Goal: Information Seeking & Learning: Learn about a topic

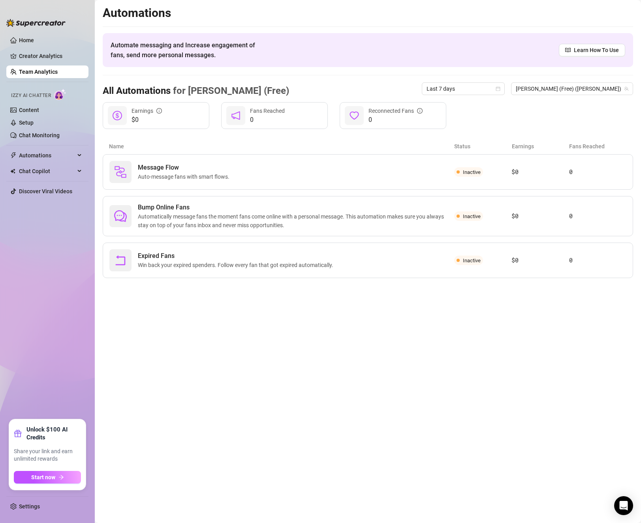
click at [36, 71] on link "Team Analytics" at bounding box center [38, 72] width 39 height 6
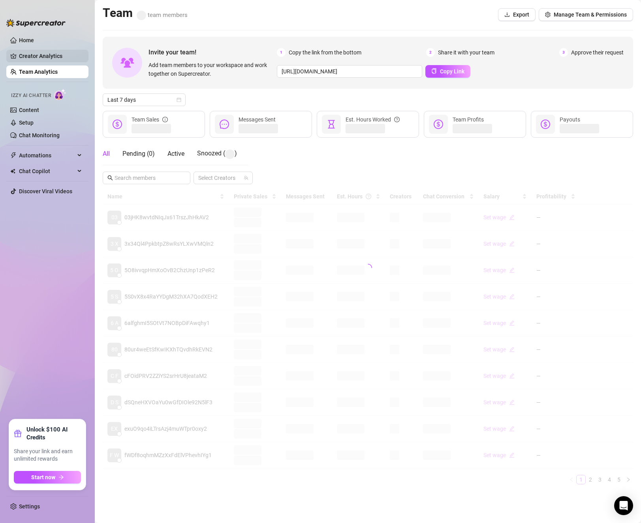
click at [36, 56] on link "Creator Analytics" at bounding box center [50, 56] width 63 height 13
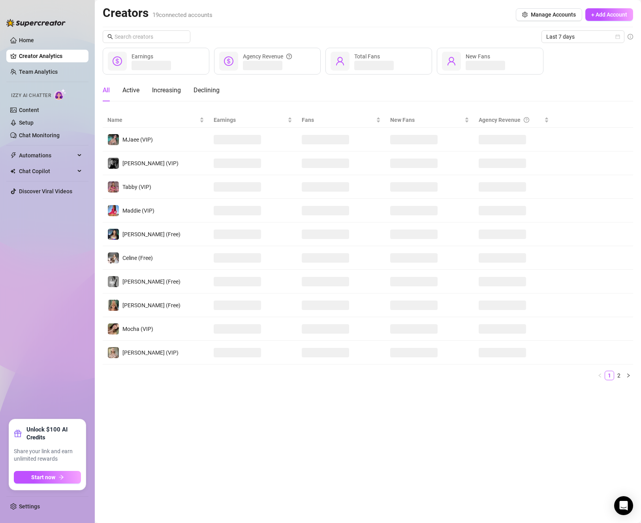
click at [42, 65] on ul "Home Creator Analytics Team Analytics Izzy AI Chatter Content Setup Chat Monito…" at bounding box center [47, 224] width 82 height 386
click at [43, 69] on link "Team Analytics" at bounding box center [38, 72] width 39 height 6
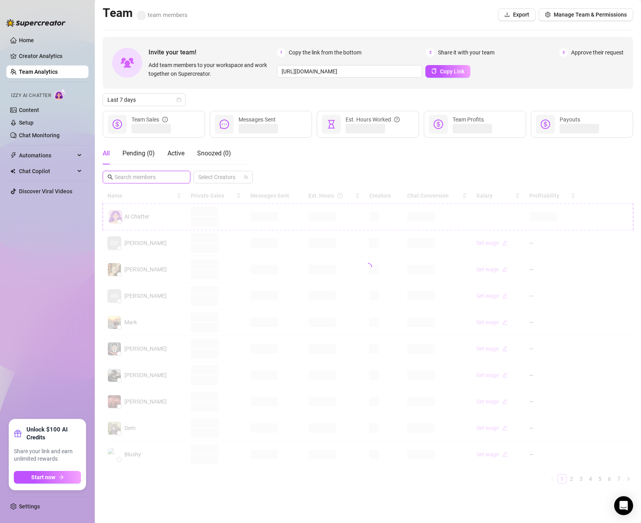
click at [173, 176] on input "text" at bounding box center [146, 177] width 65 height 9
type input "Jef"
click at [184, 176] on icon "close-circle" at bounding box center [183, 177] width 5 height 5
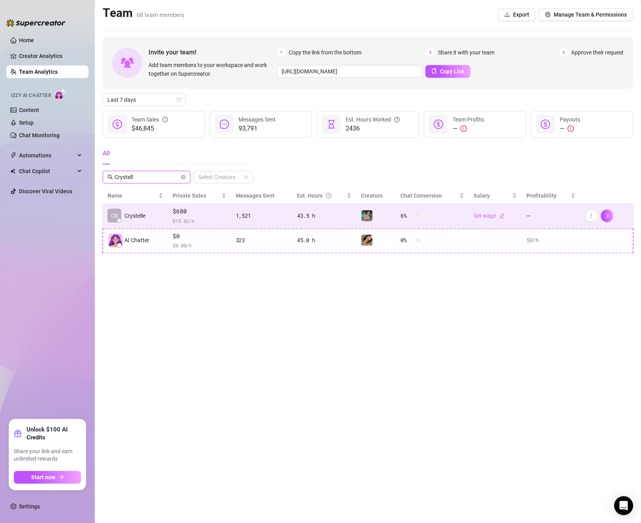
type input "Crystell"
click at [180, 216] on div "$680 $ 15.63 /h" at bounding box center [198, 216] width 53 height 18
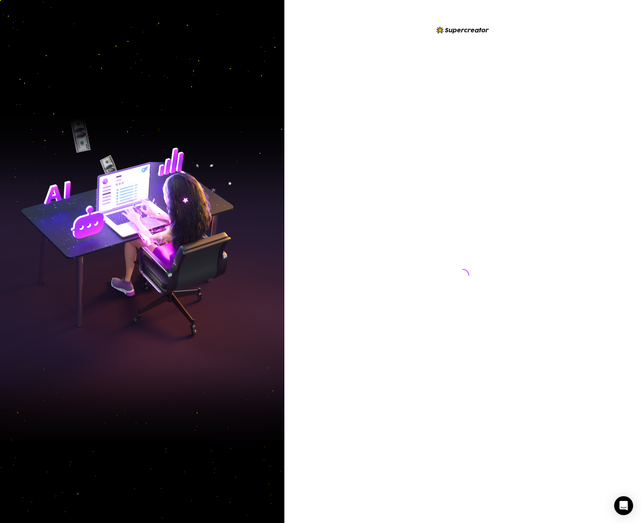
drag, startPoint x: 314, startPoint y: 191, endPoint x: 318, endPoint y: 193, distance: 4.3
click at [318, 193] on div at bounding box center [462, 261] width 356 height 523
drag, startPoint x: 297, startPoint y: 111, endPoint x: 107, endPoint y: 103, distance: 190.0
click at [294, 111] on div at bounding box center [462, 261] width 356 height 523
click at [324, 159] on div at bounding box center [462, 261] width 356 height 523
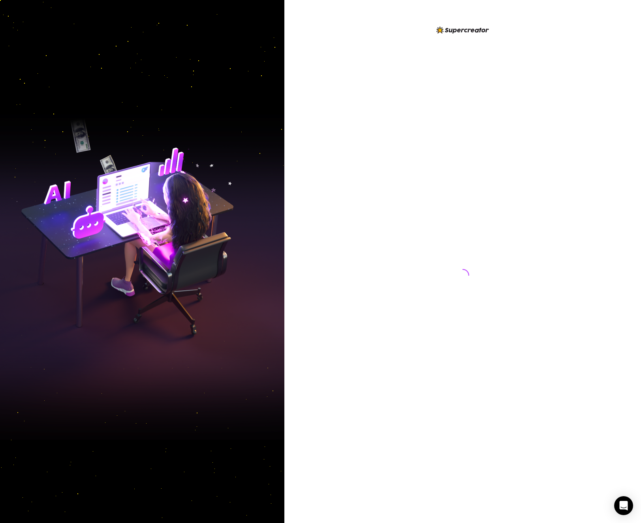
click at [261, 375] on img at bounding box center [142, 262] width 284 height 356
click at [405, 223] on div at bounding box center [463, 267] width 176 height 485
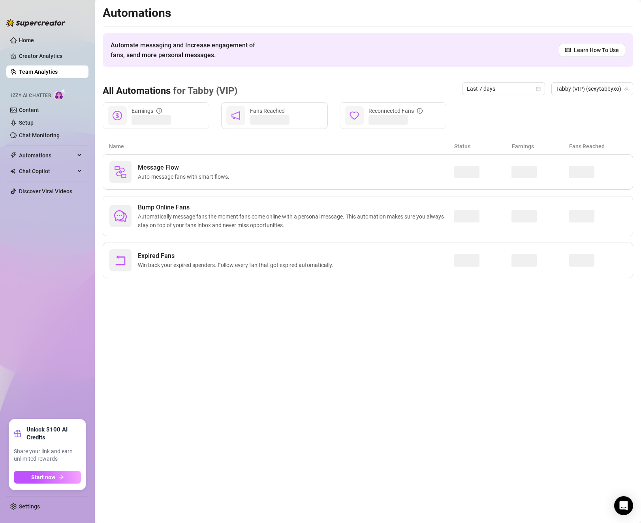
click at [257, 373] on main "Automations Automate messaging and Increase engagement of fans, send more perso…" at bounding box center [368, 261] width 546 height 523
click at [27, 70] on link "Team Analytics" at bounding box center [38, 72] width 39 height 6
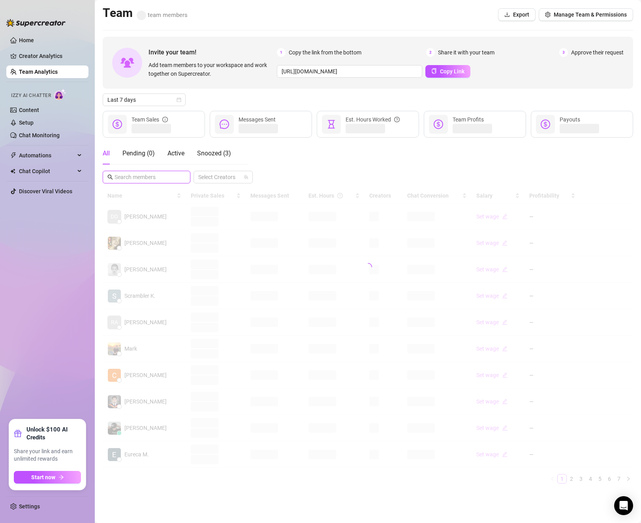
click at [130, 177] on input "text" at bounding box center [146, 177] width 65 height 9
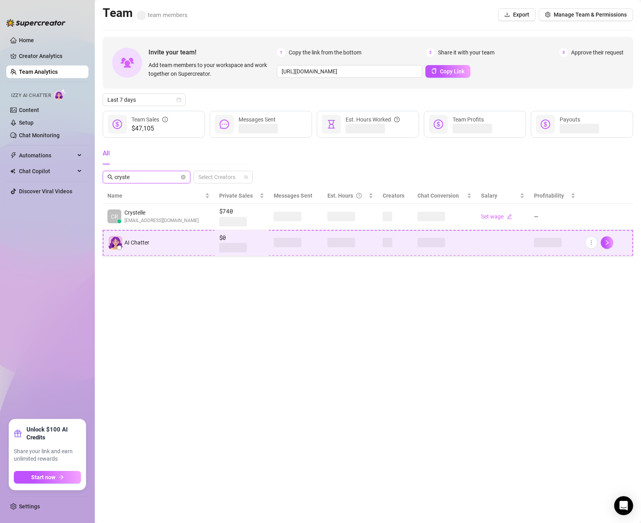
type input "cryste"
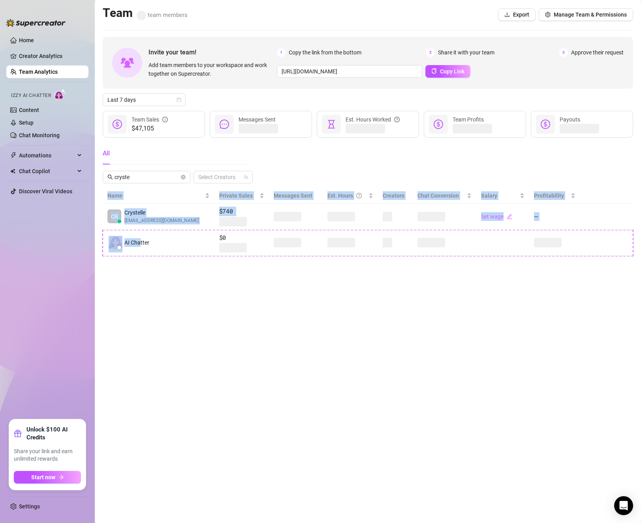
drag, startPoint x: 140, startPoint y: 249, endPoint x: 152, endPoint y: 311, distance: 63.1
click at [152, 311] on main "Team team members Export Manage Team & Permissions Invite your team! Add team m…" at bounding box center [368, 261] width 546 height 523
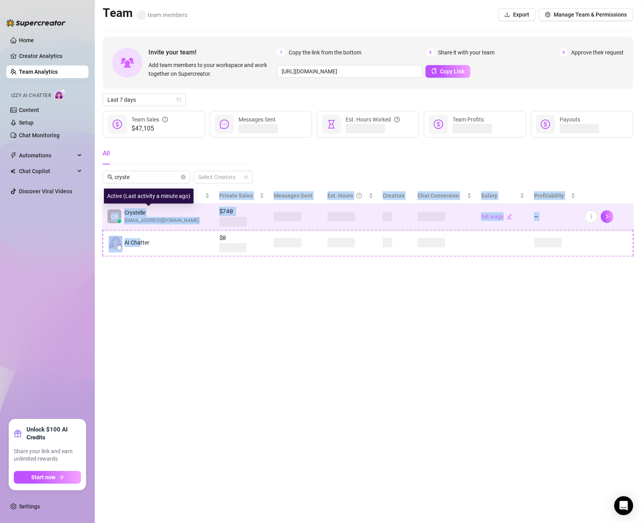
click at [154, 214] on span "Crystelle" at bounding box center [161, 212] width 74 height 9
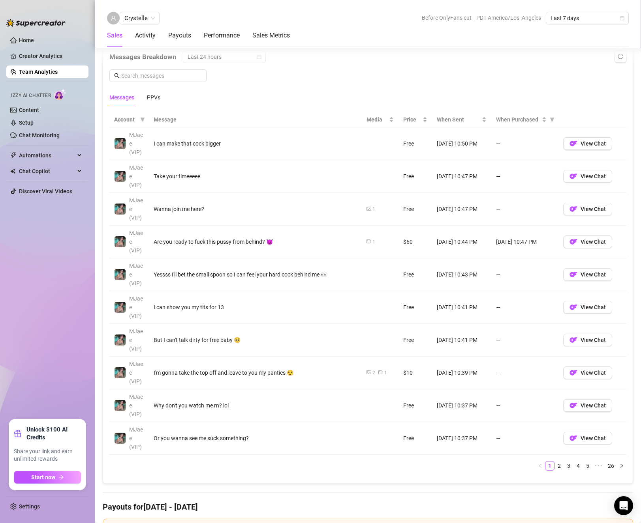
scroll to position [616, 0]
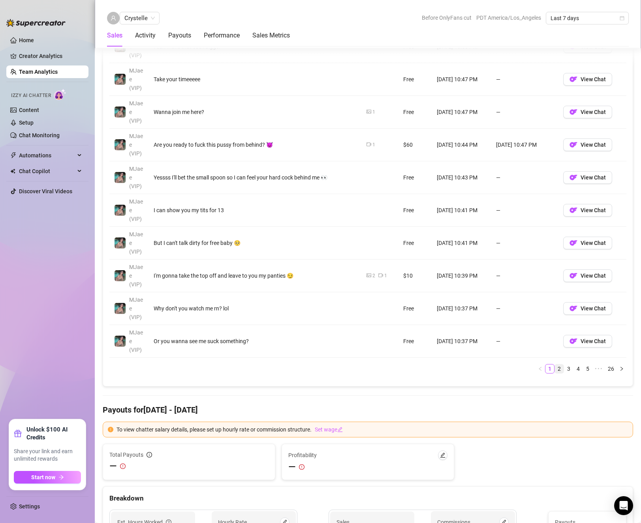
click at [555, 369] on link "2" at bounding box center [559, 369] width 9 height 9
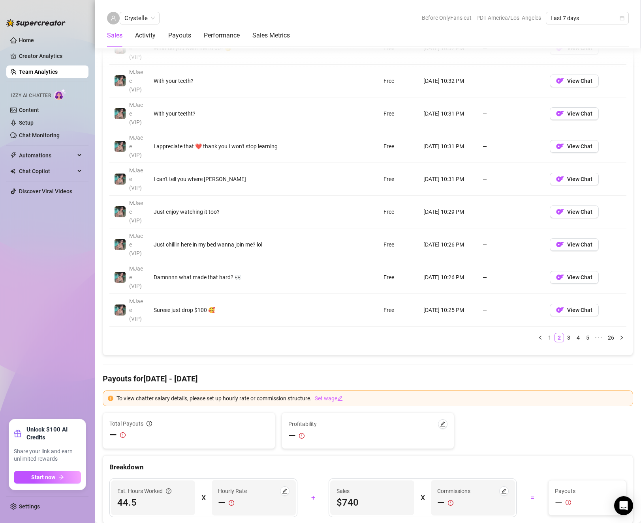
scroll to position [529, 0]
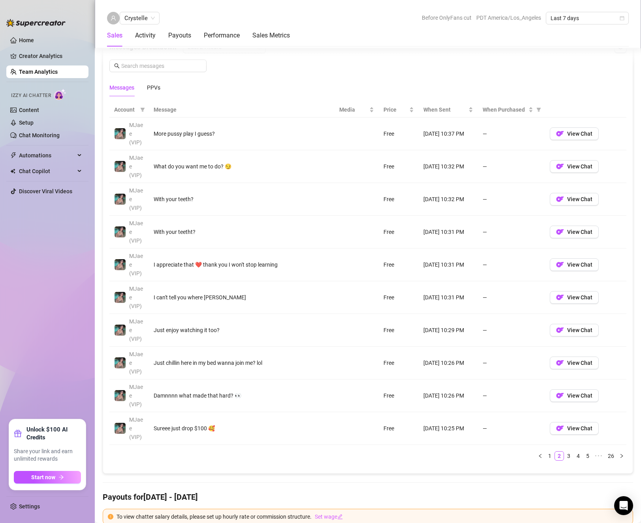
click at [291, 451] on div "Account Message Media Price When Sent When Purchased MJaee (VIP) More pussy pla…" at bounding box center [367, 281] width 517 height 359
click at [564, 460] on link "3" at bounding box center [568, 456] width 9 height 9
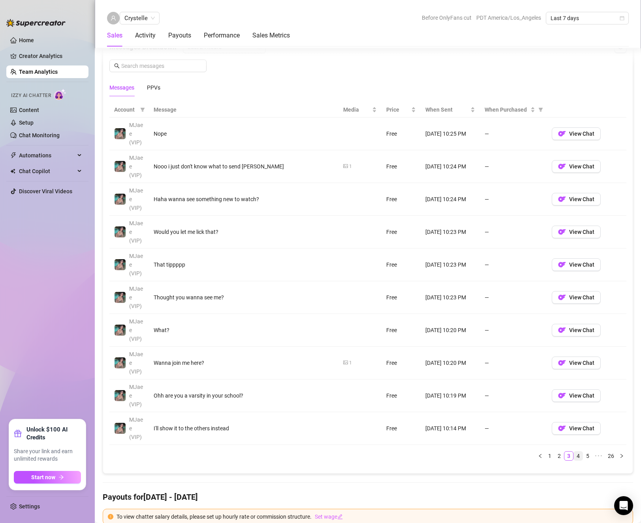
click at [574, 459] on link "4" at bounding box center [578, 456] width 9 height 9
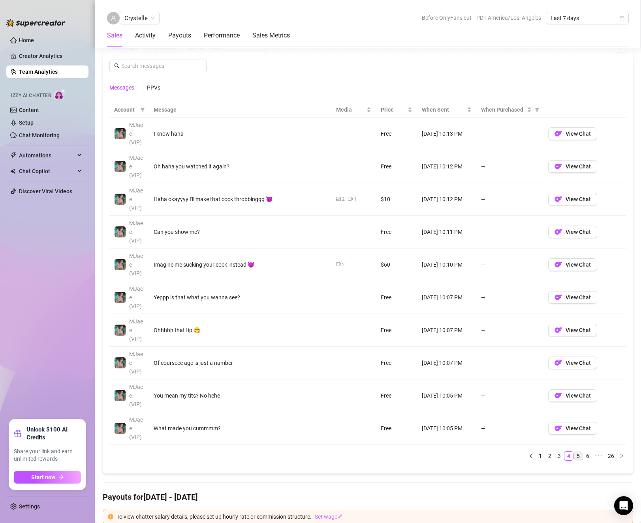
click at [574, 456] on link "5" at bounding box center [578, 456] width 9 height 9
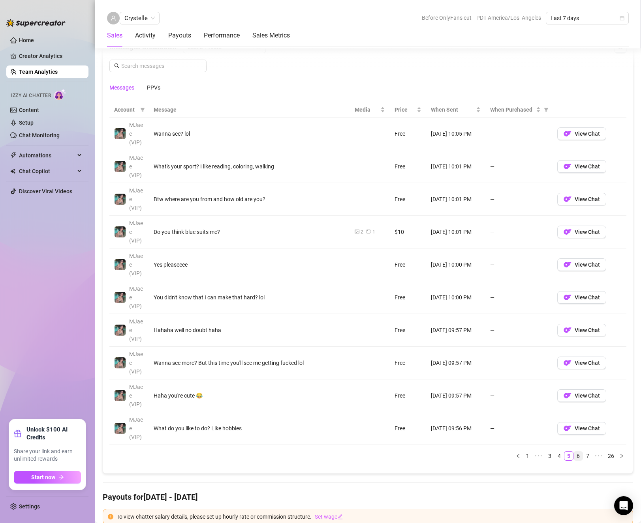
click at [574, 457] on link "6" at bounding box center [578, 456] width 9 height 9
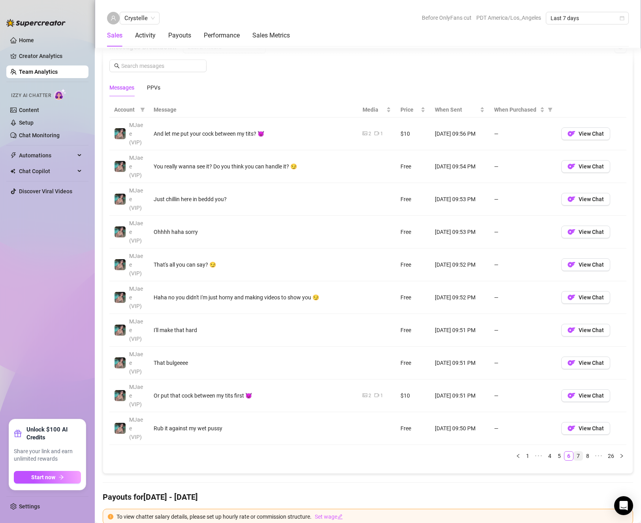
click at [574, 456] on link "7" at bounding box center [578, 456] width 9 height 9
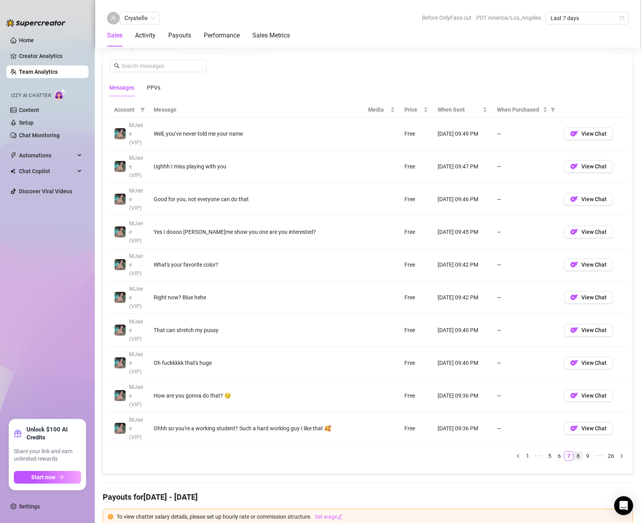
click at [574, 454] on link "8" at bounding box center [578, 456] width 9 height 9
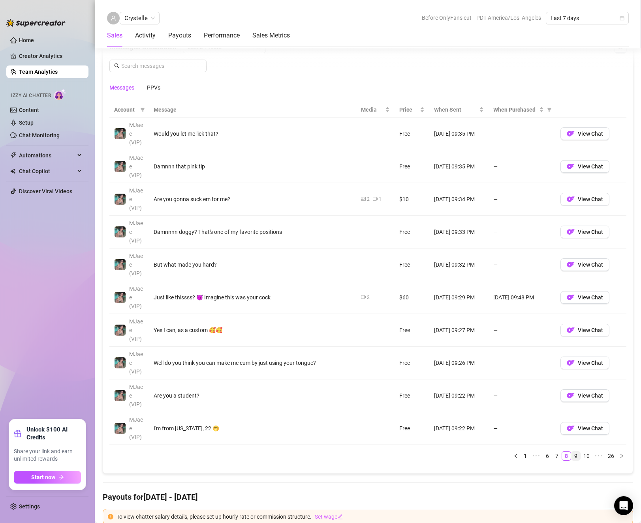
click at [571, 455] on link "9" at bounding box center [575, 456] width 9 height 9
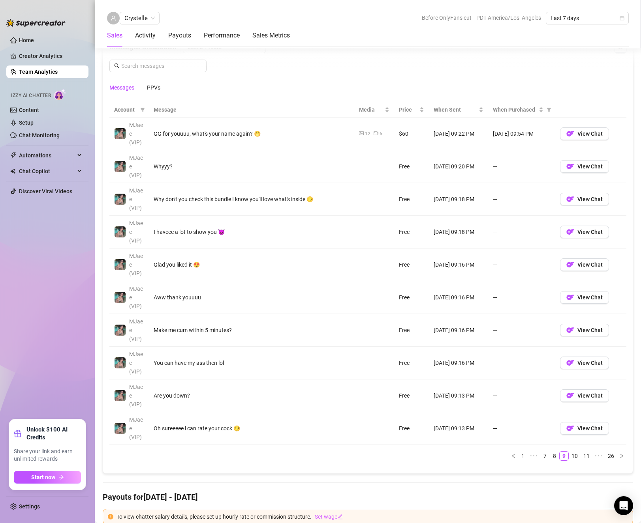
drag, startPoint x: 579, startPoint y: 457, endPoint x: 577, endPoint y: 476, distance: 19.1
click at [577, 476] on div "Total Sales & Tips $740 Sales / Hour $16.63 Number of PPVs Sold 29 Chats with s…" at bounding box center [368, 465] width 530 height 1647
click at [569, 459] on link "10" at bounding box center [574, 456] width 11 height 9
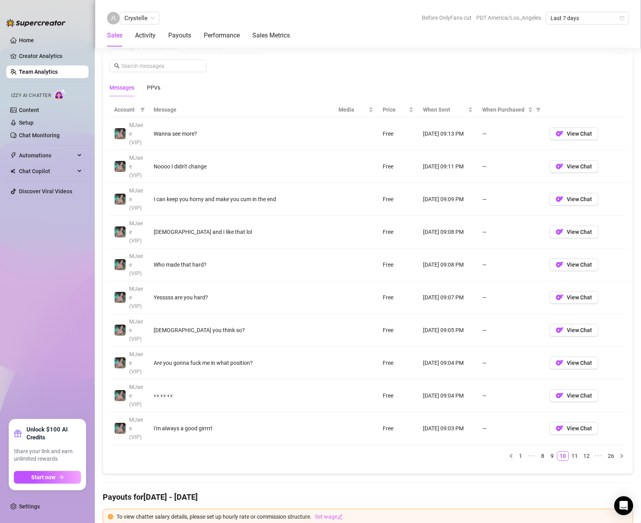
click at [568, 463] on div "Account Message Media Price When Sent When Purchased MJaee (VIP) Wanna see more…" at bounding box center [367, 284] width 517 height 365
click at [569, 458] on link "11" at bounding box center [574, 456] width 11 height 9
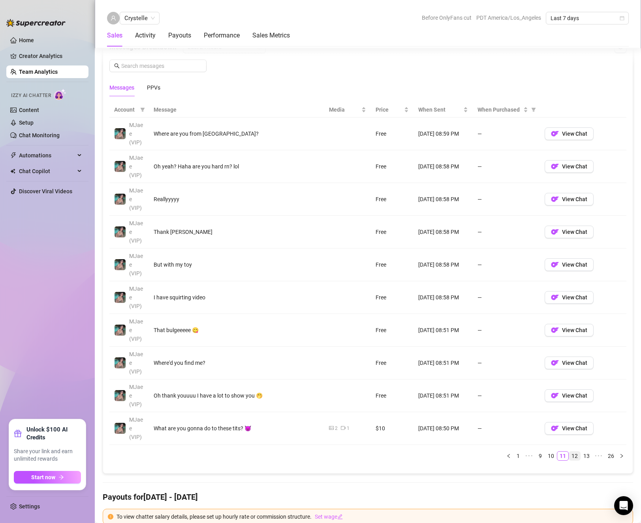
click at [572, 454] on link "12" at bounding box center [574, 456] width 11 height 9
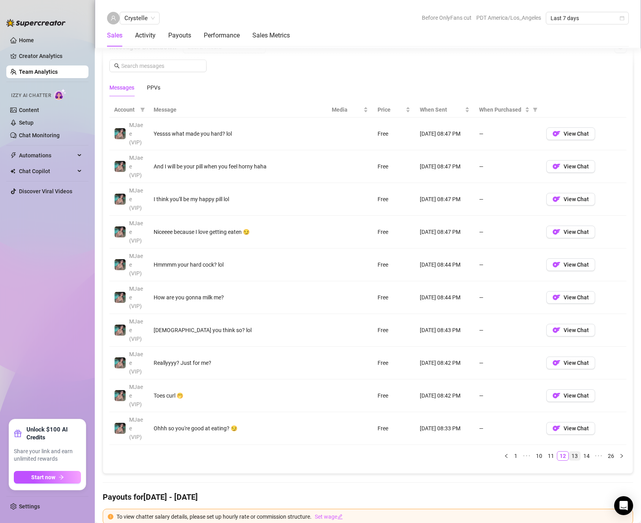
click at [570, 455] on link "13" at bounding box center [574, 456] width 11 height 9
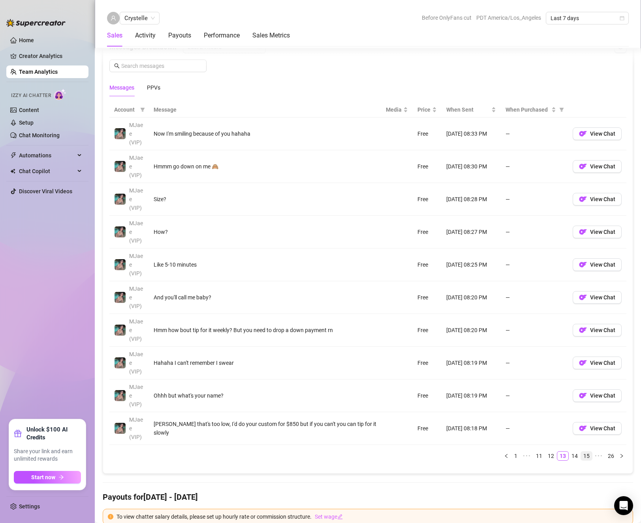
click at [570, 454] on link "14" at bounding box center [574, 456] width 11 height 9
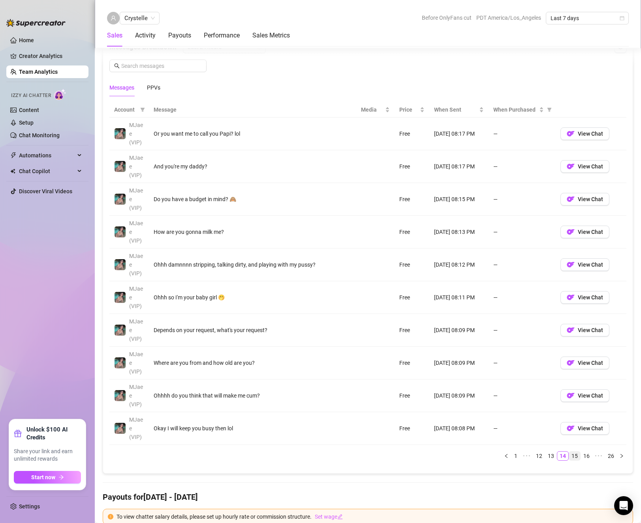
click at [570, 458] on link "15" at bounding box center [574, 456] width 11 height 9
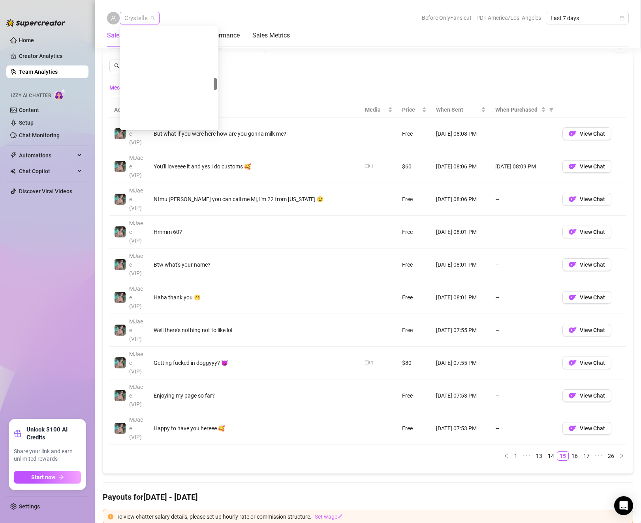
click at [131, 15] on span "Crystelle" at bounding box center [139, 18] width 30 height 12
click at [152, 56] on div "[PERSON_NAME]" at bounding box center [169, 59] width 86 height 9
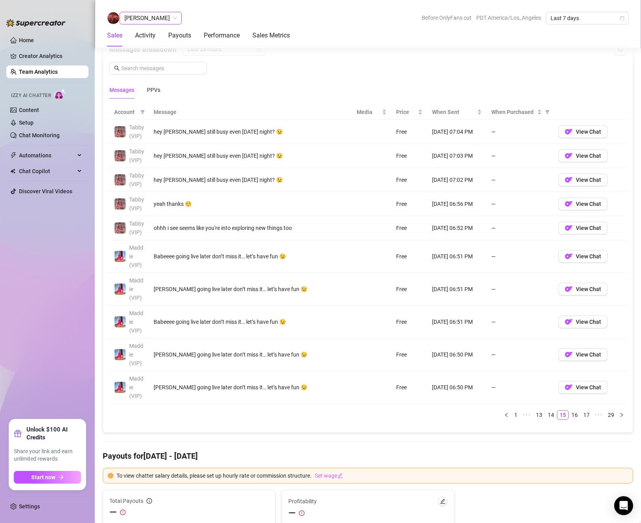
scroll to position [537, 0]
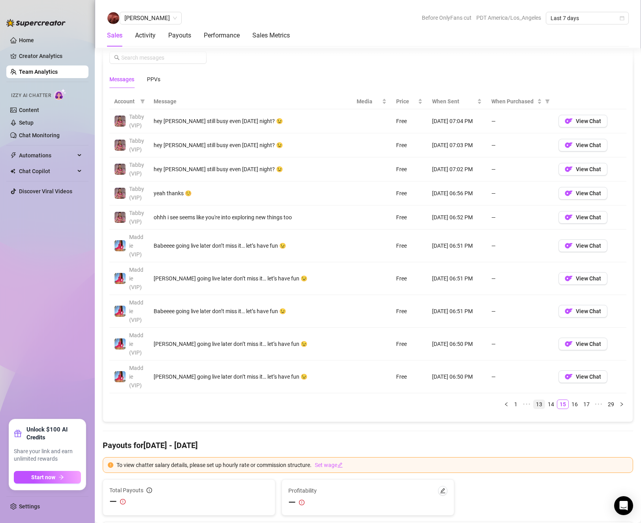
click at [537, 406] on link "13" at bounding box center [538, 404] width 11 height 9
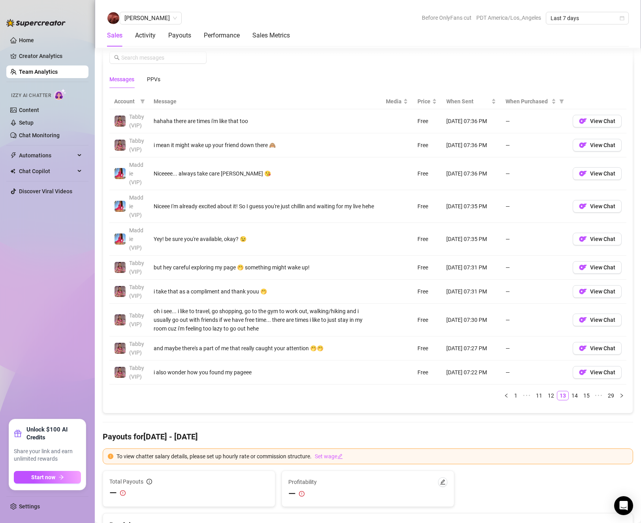
click at [511, 397] on link "1" at bounding box center [515, 396] width 9 height 9
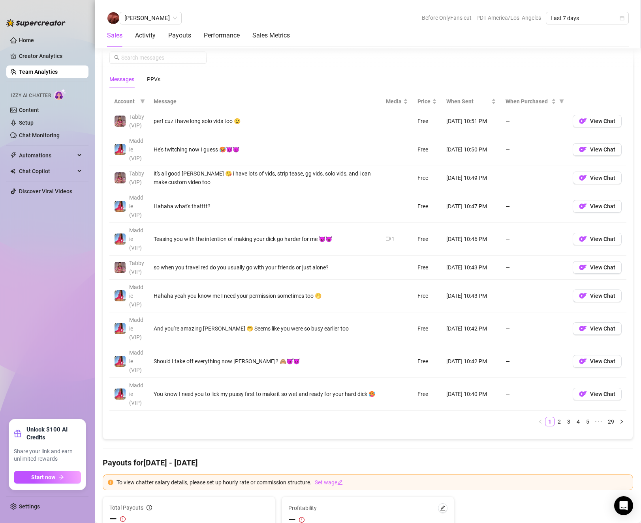
scroll to position [497, 0]
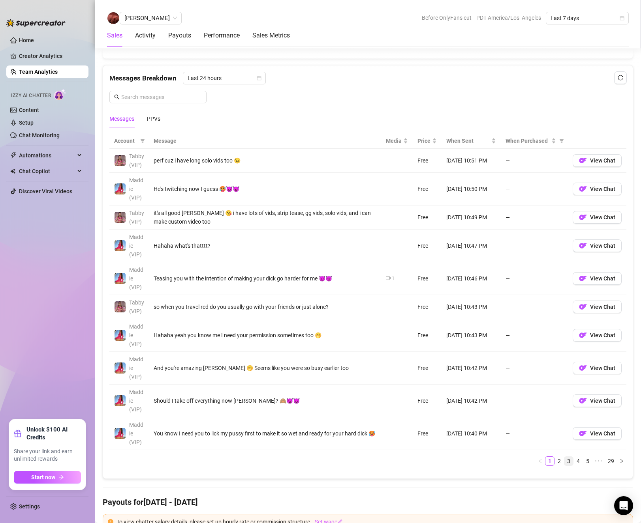
click at [564, 461] on link "3" at bounding box center [568, 461] width 9 height 9
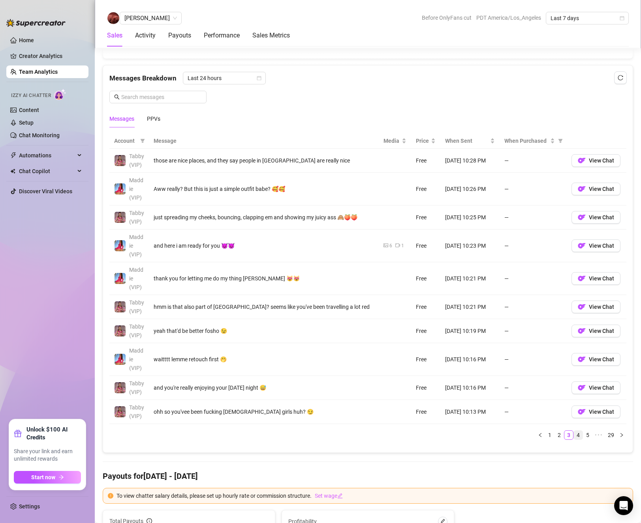
click at [574, 438] on link "4" at bounding box center [578, 435] width 9 height 9
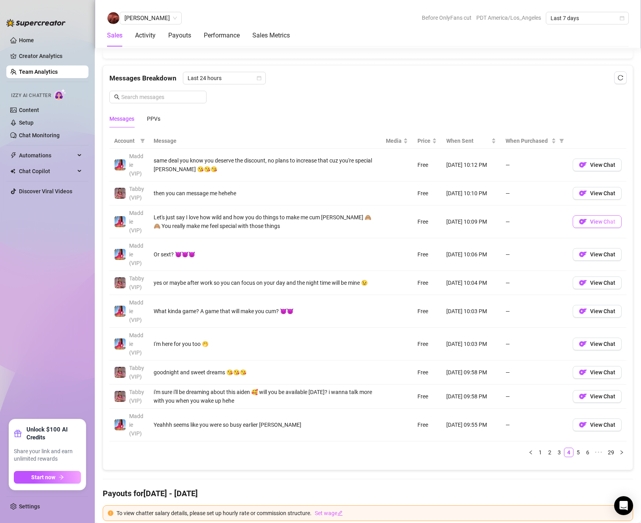
click at [590, 222] on span "View Chat" at bounding box center [602, 222] width 25 height 6
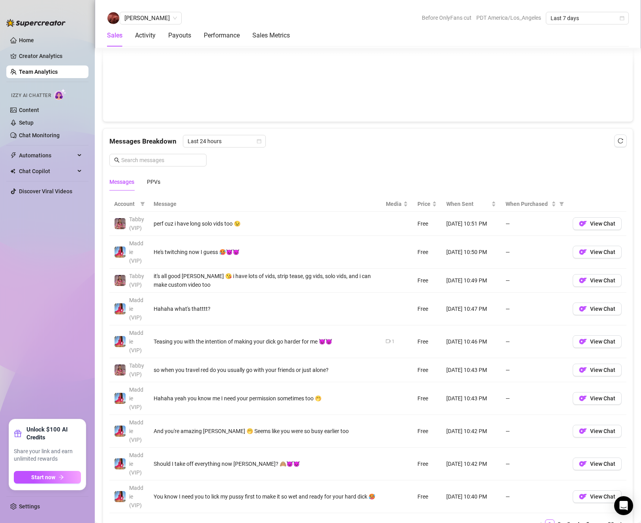
scroll to position [474, 0]
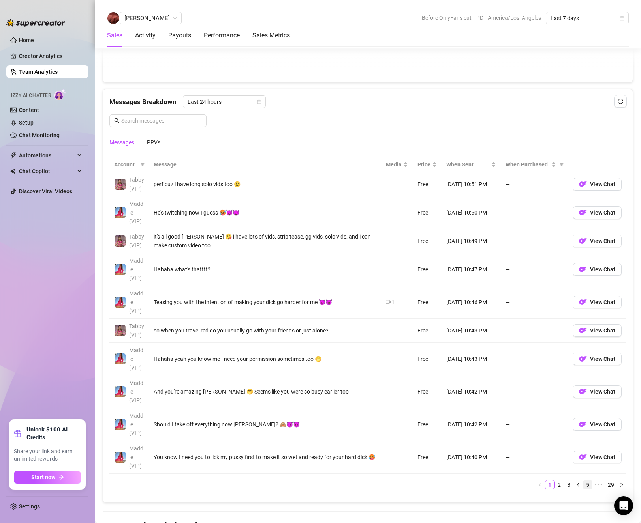
click at [585, 487] on link "5" at bounding box center [587, 485] width 9 height 9
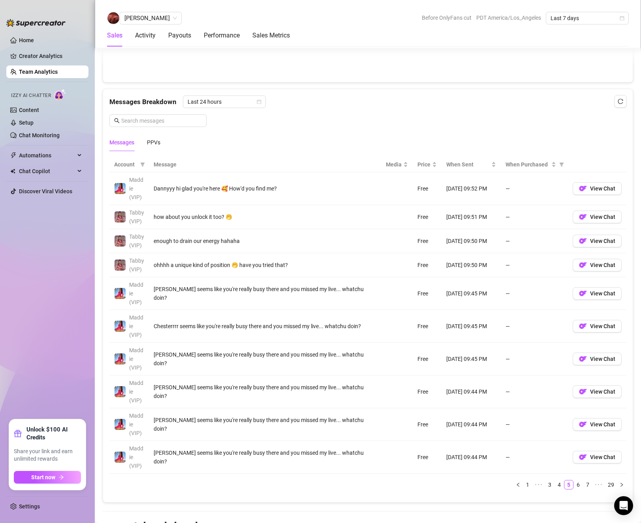
click at [573, 491] on div "Account Message Media Price When Sent When Purchased Maddie (VIP) Dannyyy hi gl…" at bounding box center [367, 326] width 517 height 339
click at [574, 486] on link "6" at bounding box center [578, 485] width 9 height 9
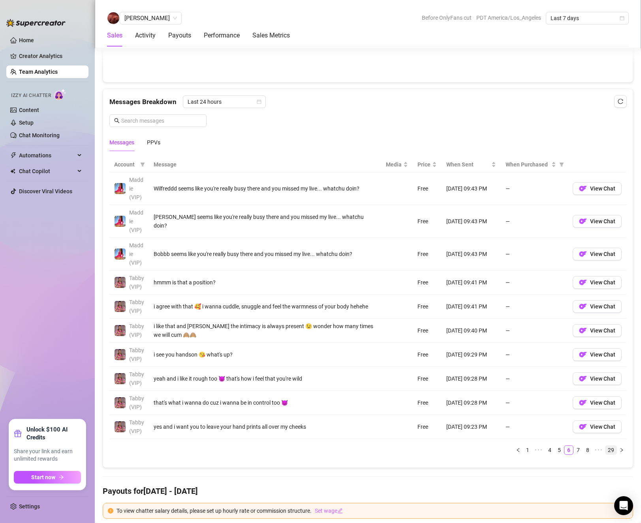
click at [608, 450] on link "29" at bounding box center [610, 450] width 11 height 9
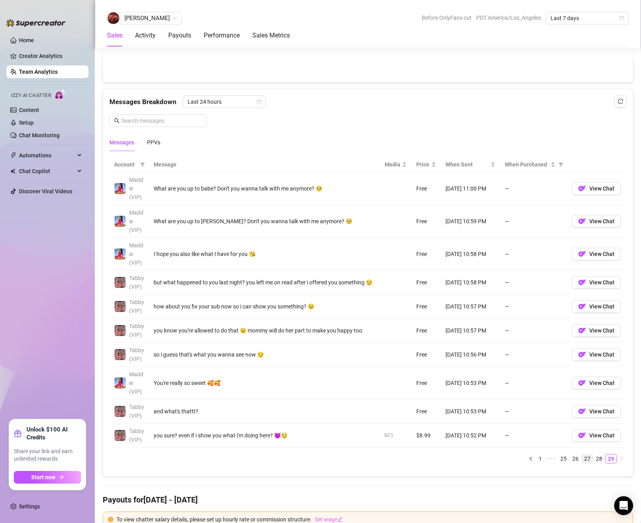
click at [585, 463] on link "27" at bounding box center [586, 459] width 11 height 9
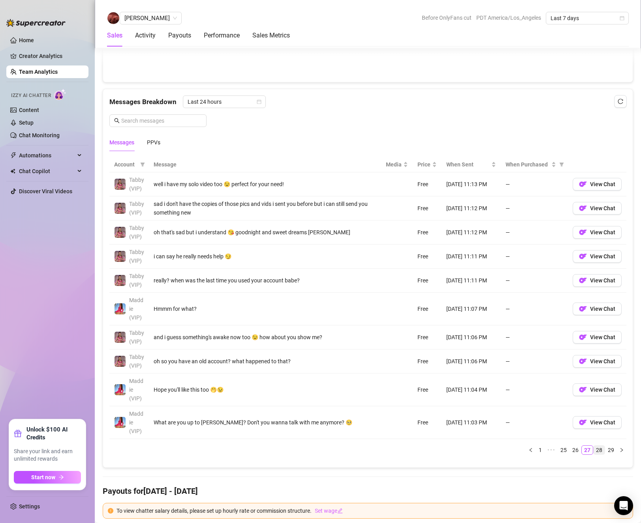
click at [593, 450] on link "28" at bounding box center [598, 450] width 11 height 9
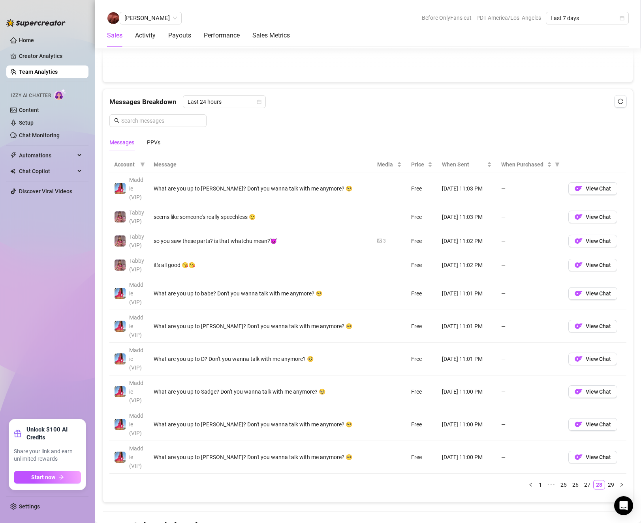
click at [570, 487] on link "26" at bounding box center [575, 485] width 11 height 9
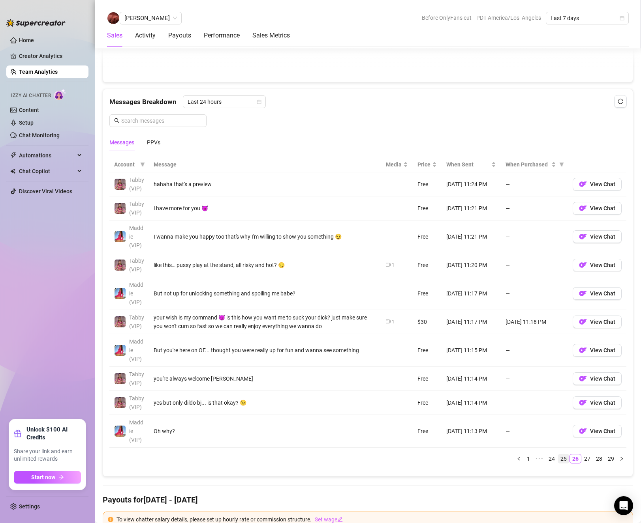
click at [558, 462] on link "25" at bounding box center [563, 459] width 11 height 9
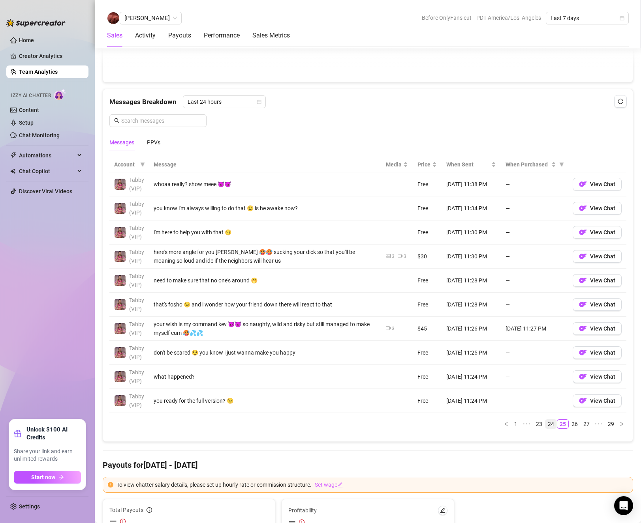
click at [546, 424] on link "24" at bounding box center [550, 424] width 11 height 9
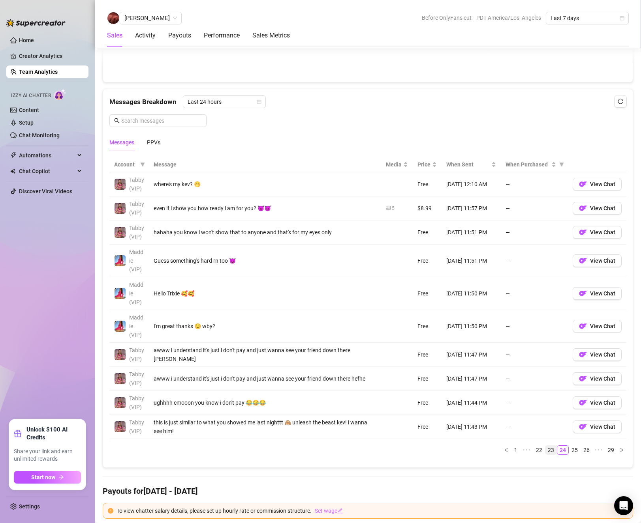
click at [545, 450] on link "23" at bounding box center [550, 450] width 11 height 9
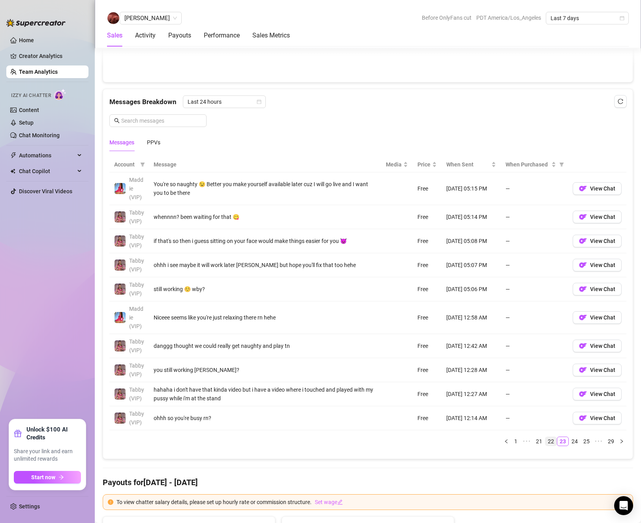
click at [545, 445] on link "22" at bounding box center [550, 441] width 11 height 9
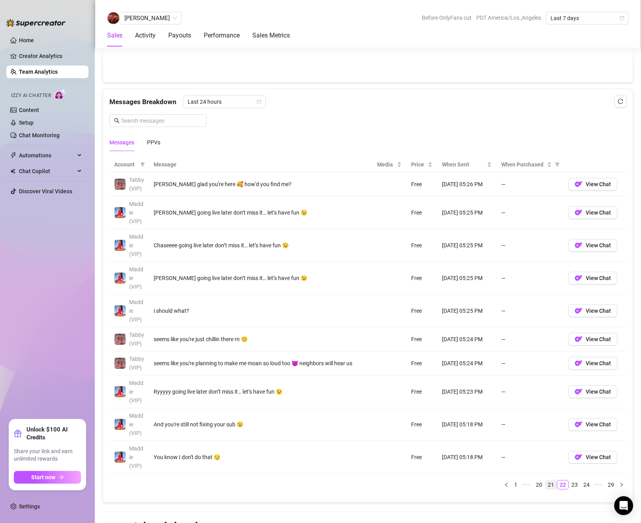
click at [545, 486] on link "21" at bounding box center [550, 485] width 11 height 9
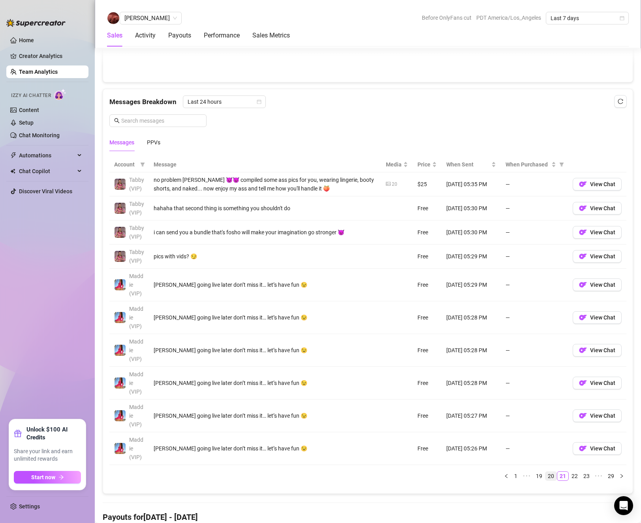
click at [545, 477] on link "20" at bounding box center [550, 476] width 11 height 9
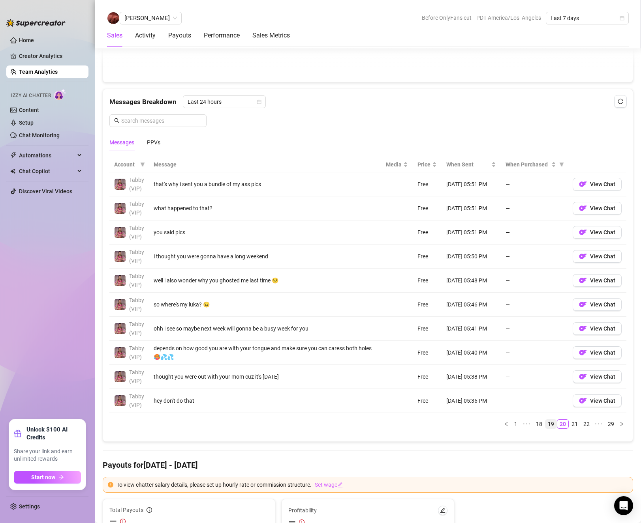
click at [545, 422] on link "19" at bounding box center [550, 424] width 11 height 9
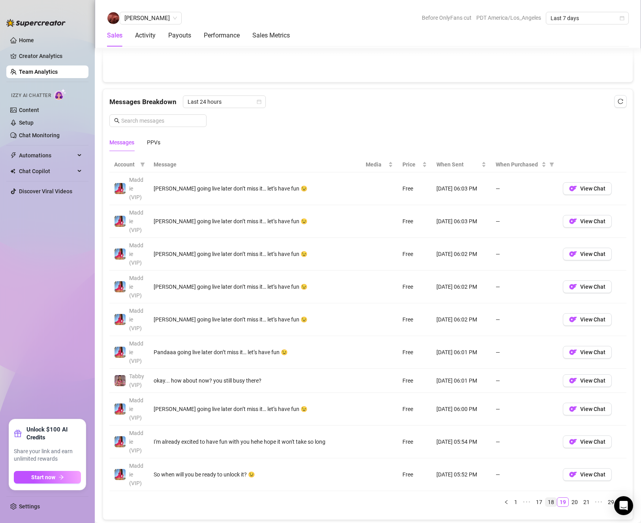
click at [545, 502] on link "18" at bounding box center [550, 502] width 11 height 9
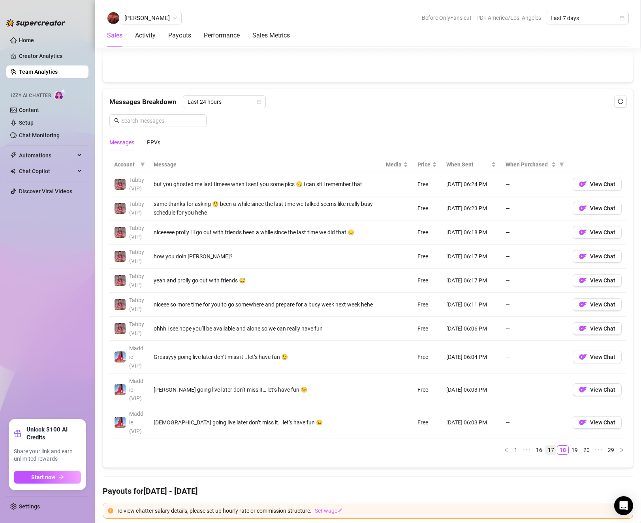
click at [545, 452] on link "17" at bounding box center [550, 450] width 11 height 9
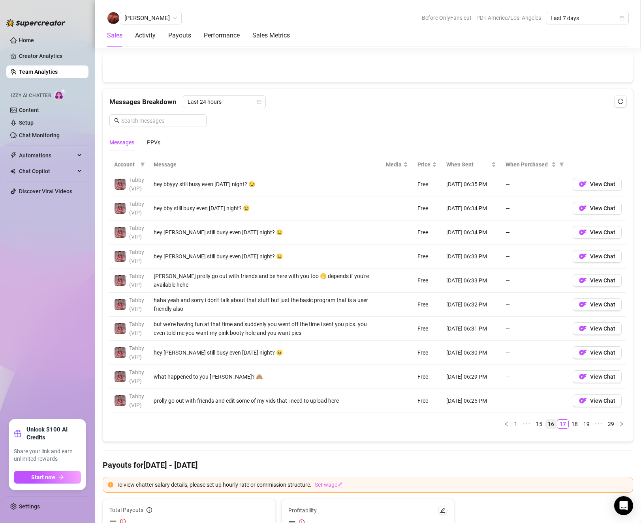
click at [545, 422] on link "16" at bounding box center [550, 424] width 11 height 9
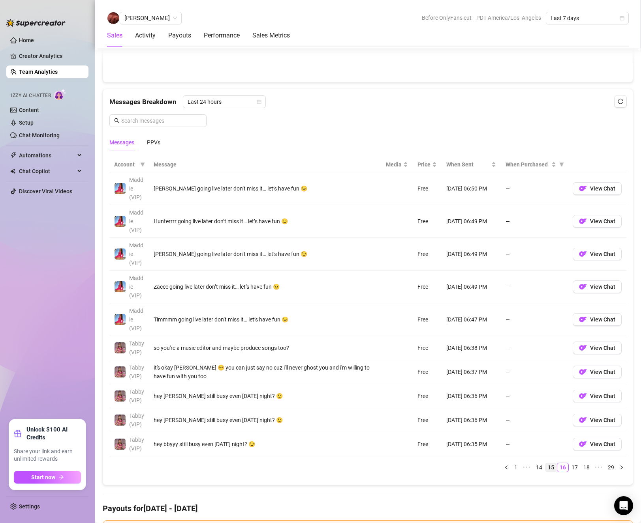
click at [545, 466] on link "15" at bounding box center [550, 467] width 11 height 9
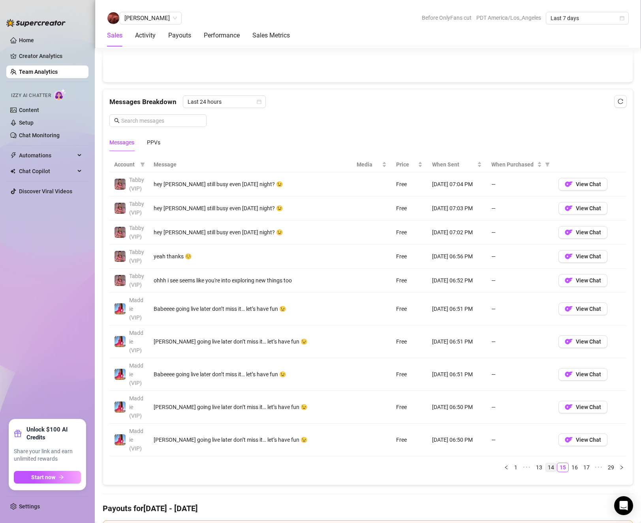
click at [545, 469] on link "14" at bounding box center [550, 467] width 11 height 9
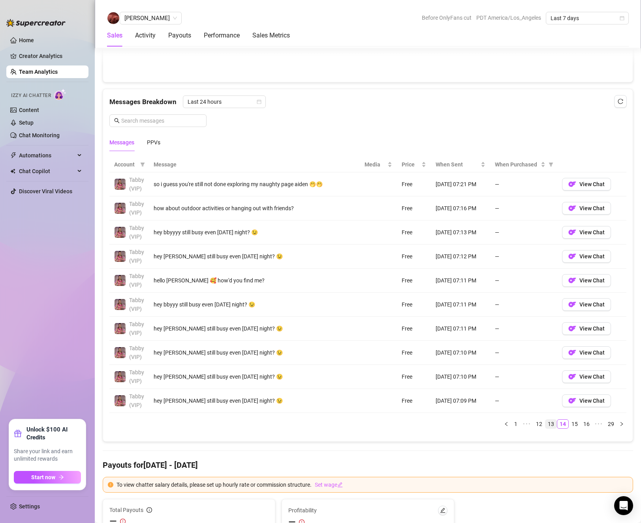
click at [545, 421] on link "13" at bounding box center [550, 424] width 11 height 9
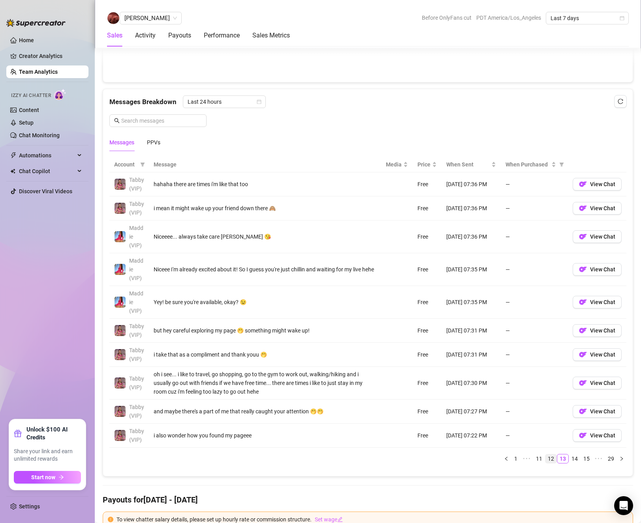
click at [545, 463] on link "12" at bounding box center [550, 459] width 11 height 9
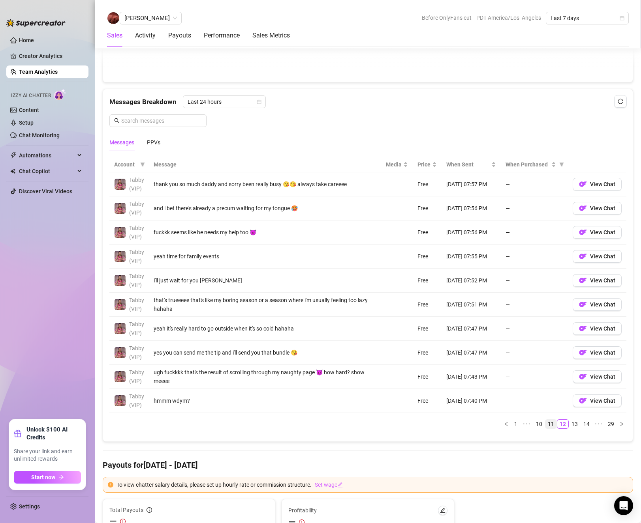
click at [549, 425] on link "11" at bounding box center [550, 424] width 11 height 9
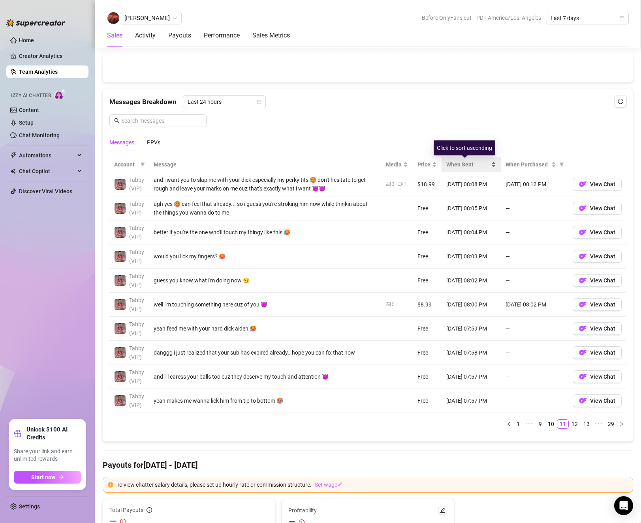
click at [472, 161] on span "When Sent" at bounding box center [467, 164] width 43 height 9
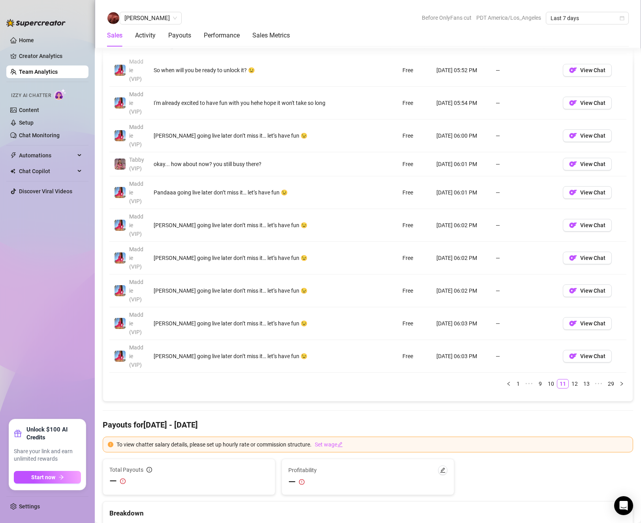
scroll to position [632, 0]
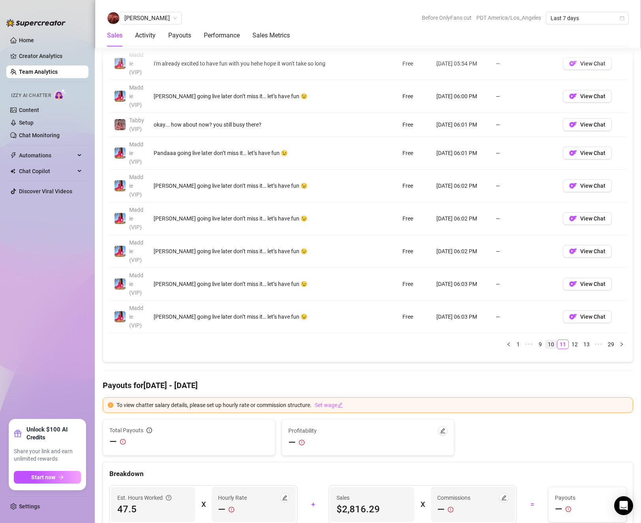
click at [545, 347] on link "10" at bounding box center [550, 344] width 11 height 9
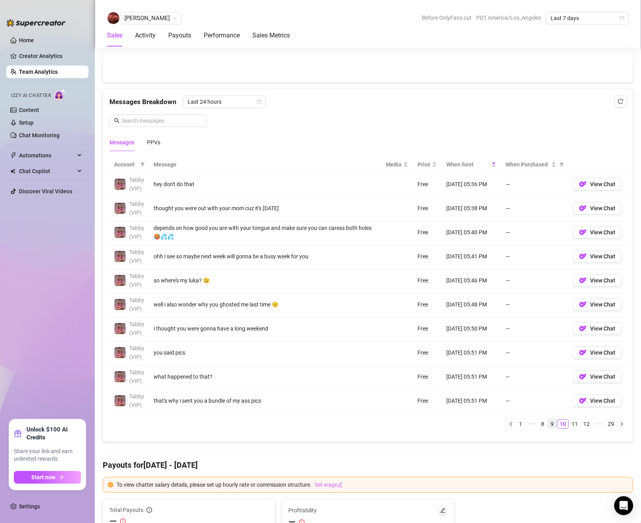
scroll to position [434, 0]
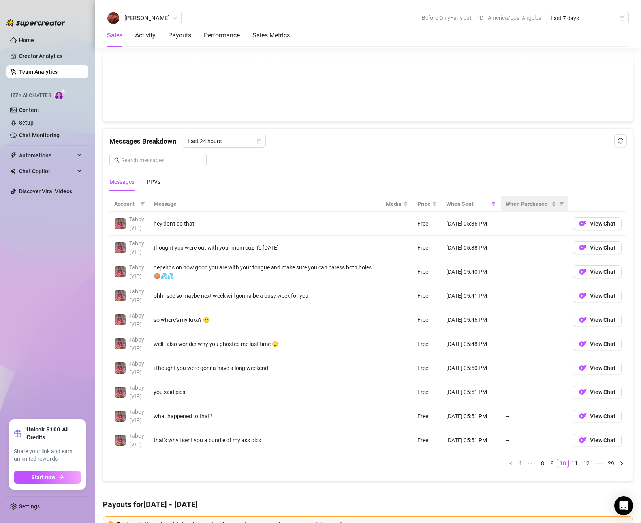
click at [535, 199] on th "When Purchased" at bounding box center [533, 204] width 67 height 15
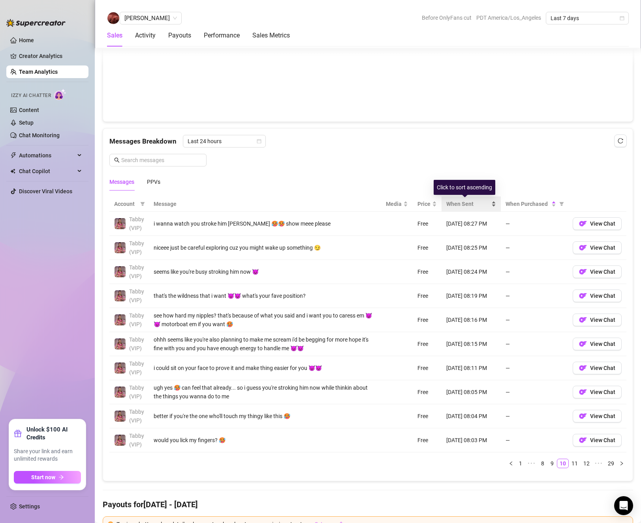
click at [463, 205] on span "When Sent" at bounding box center [467, 204] width 43 height 9
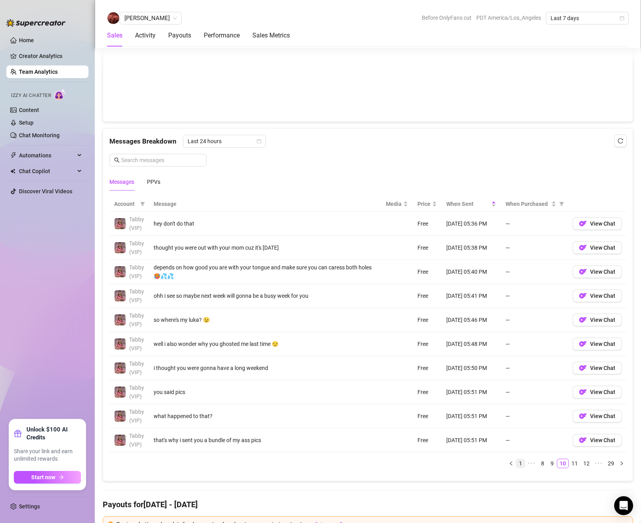
click at [516, 468] on link "1" at bounding box center [520, 463] width 9 height 9
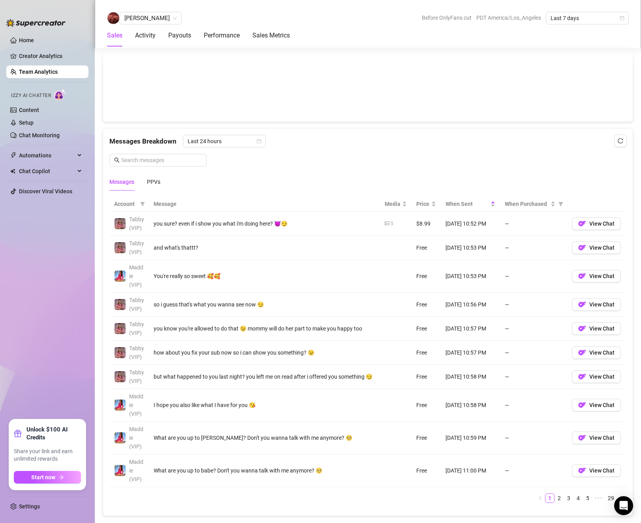
scroll to position [553, 0]
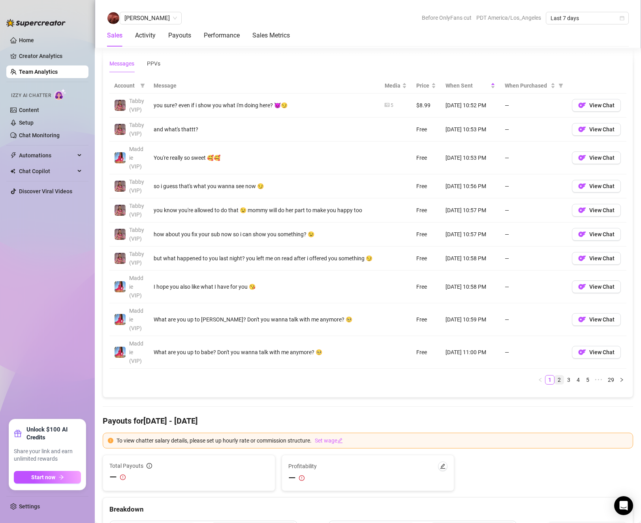
click at [555, 384] on link "2" at bounding box center [559, 380] width 9 height 9
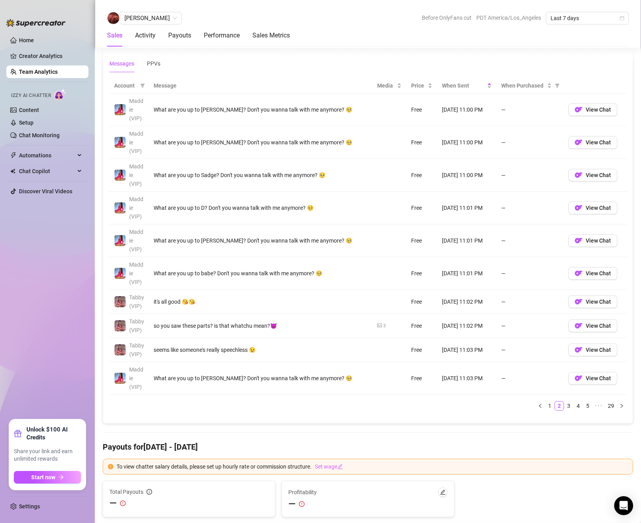
click at [564, 406] on link "3" at bounding box center [568, 406] width 9 height 9
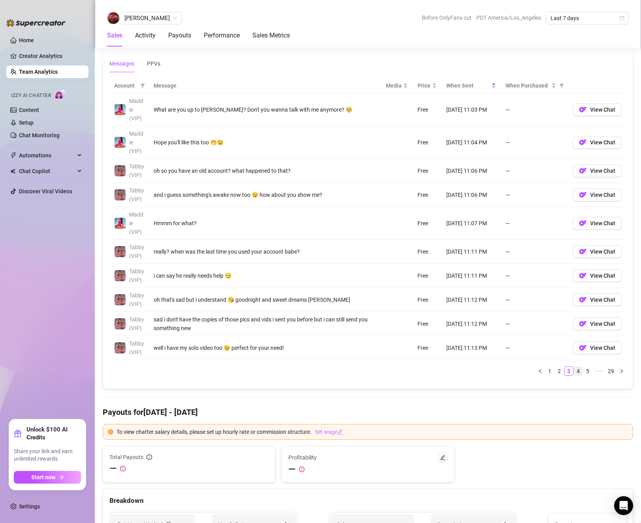
click at [574, 374] on link "4" at bounding box center [578, 371] width 9 height 9
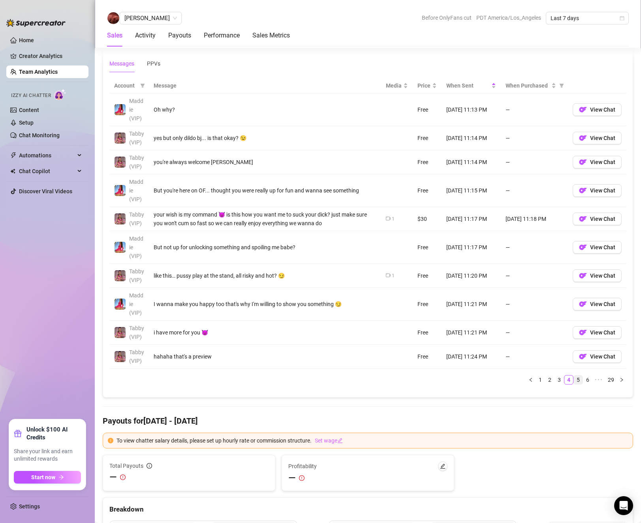
click at [574, 380] on link "5" at bounding box center [578, 380] width 9 height 9
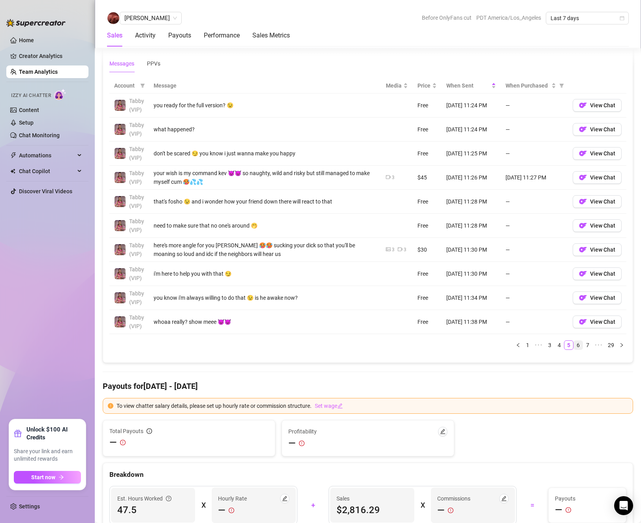
click at [574, 346] on link "6" at bounding box center [578, 345] width 9 height 9
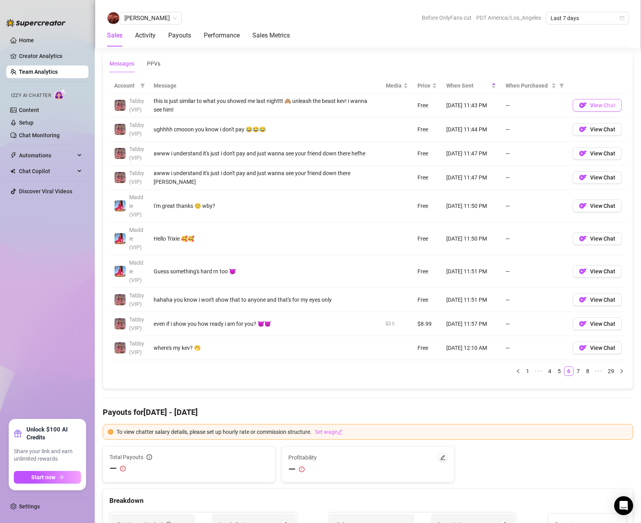
click at [607, 106] on span "View Chat" at bounding box center [602, 105] width 25 height 6
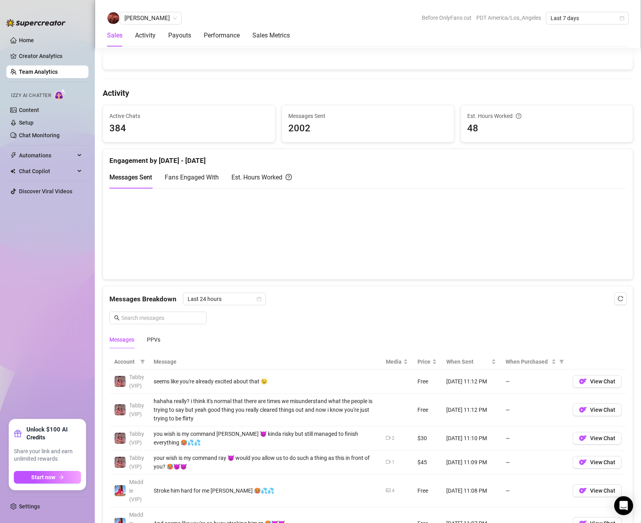
scroll to position [395, 0]
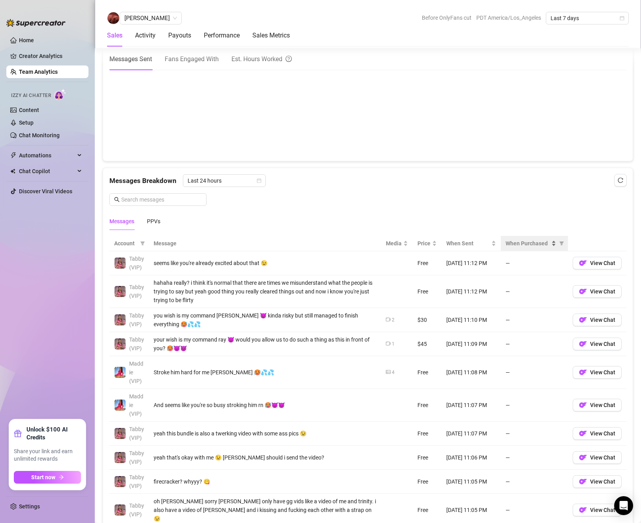
click at [521, 240] on span "When Purchased" at bounding box center [527, 243] width 44 height 9
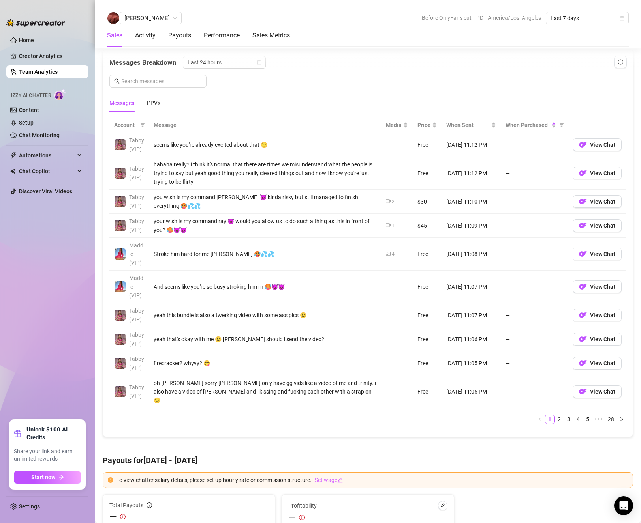
click at [526, 209] on td "—" at bounding box center [533, 202] width 67 height 24
click at [529, 129] on span "When Purchased" at bounding box center [527, 125] width 44 height 9
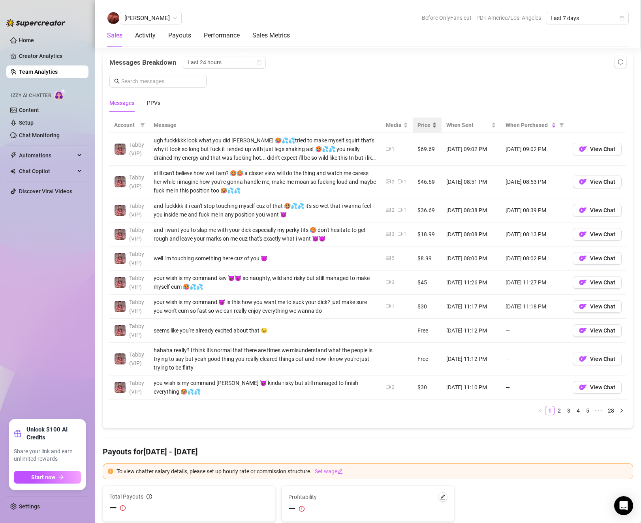
click at [417, 129] on div "Price" at bounding box center [426, 125] width 19 height 9
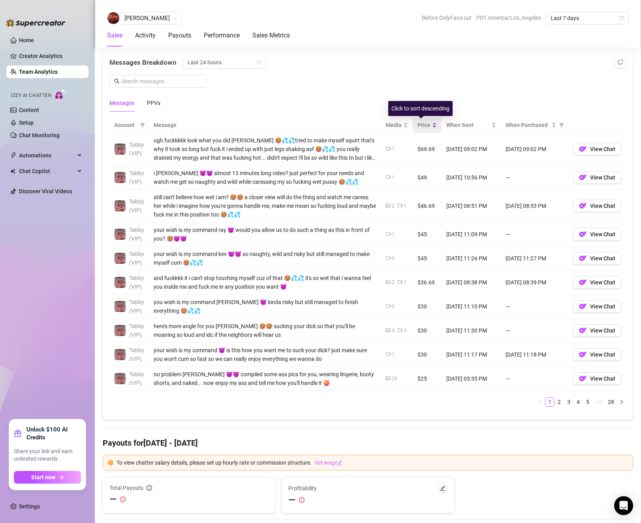
click at [418, 123] on span "Price" at bounding box center [423, 125] width 13 height 9
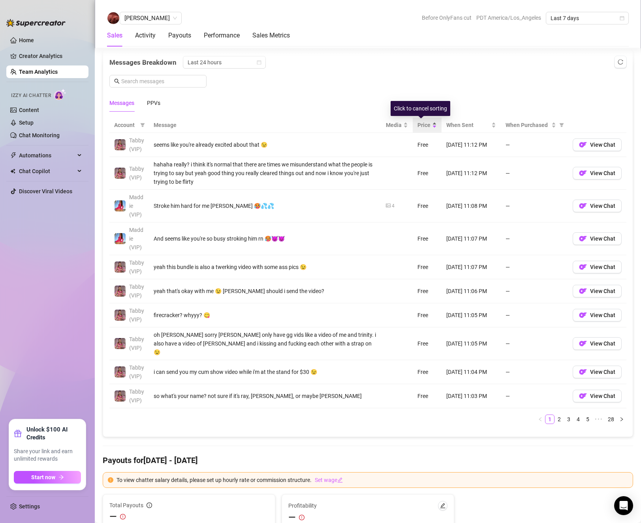
click at [418, 123] on span "Price" at bounding box center [423, 125] width 13 height 9
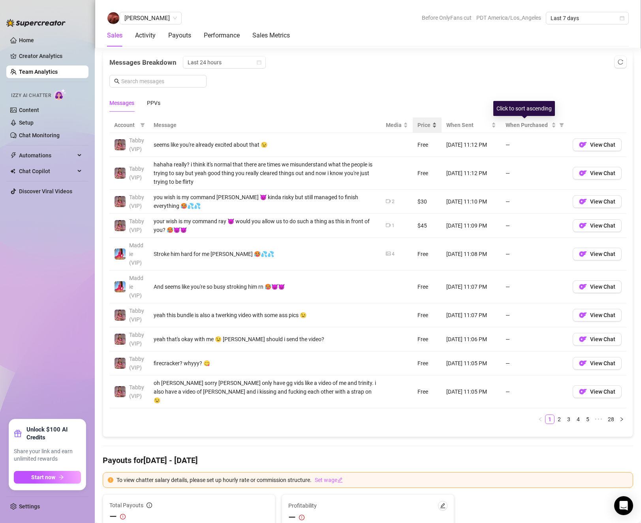
click at [419, 128] on span "Price" at bounding box center [423, 125] width 13 height 9
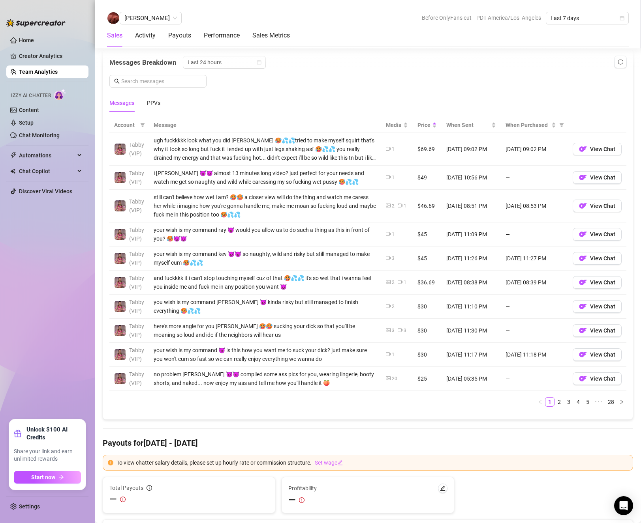
scroll to position [592, 0]
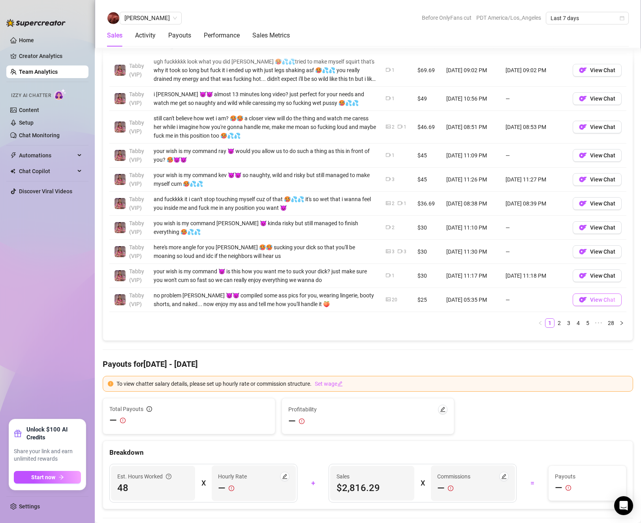
click at [590, 301] on span "View Chat" at bounding box center [602, 300] width 25 height 6
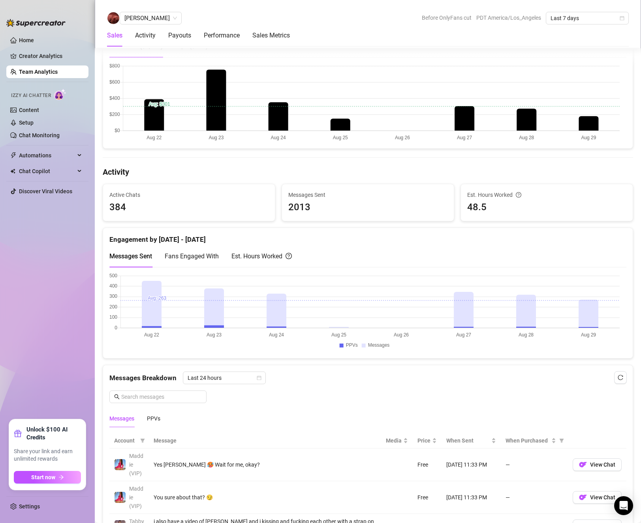
scroll to position [355, 0]
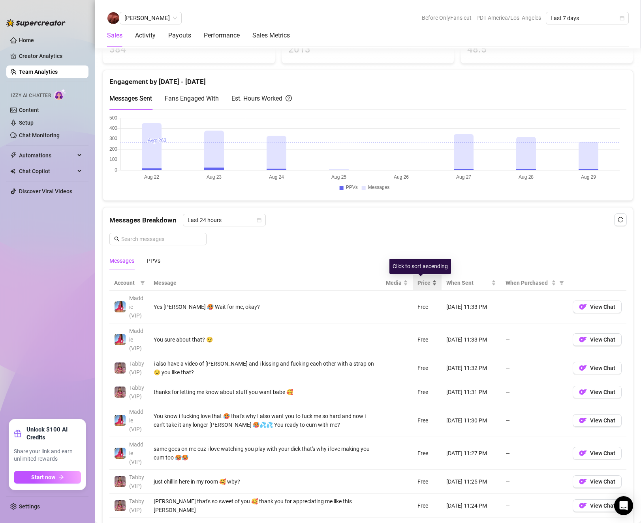
click at [417, 280] on span "Price" at bounding box center [423, 283] width 13 height 9
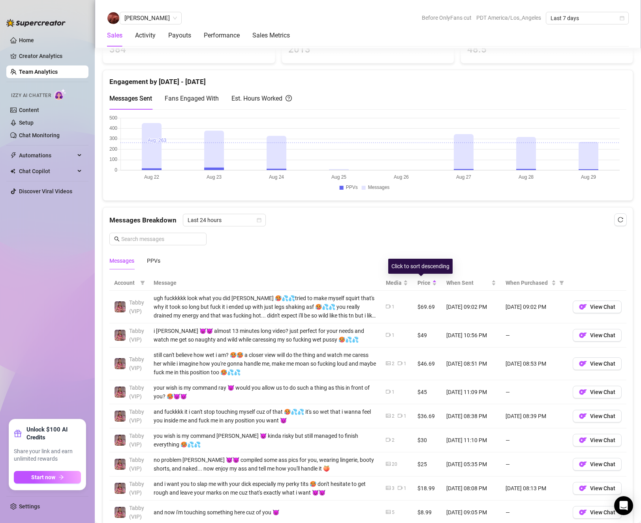
scroll to position [513, 0]
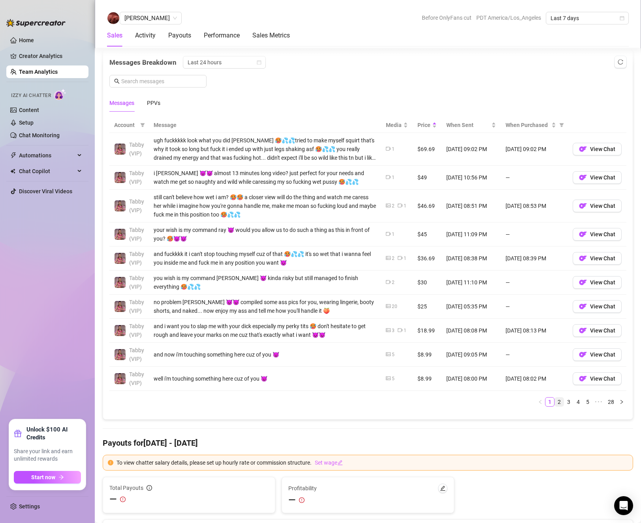
click at [555, 401] on link "2" at bounding box center [559, 402] width 9 height 9
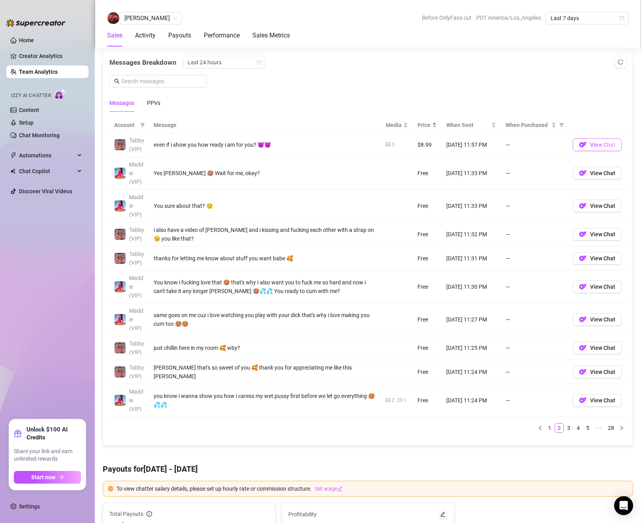
click at [587, 148] on button "View Chat" at bounding box center [596, 145] width 49 height 13
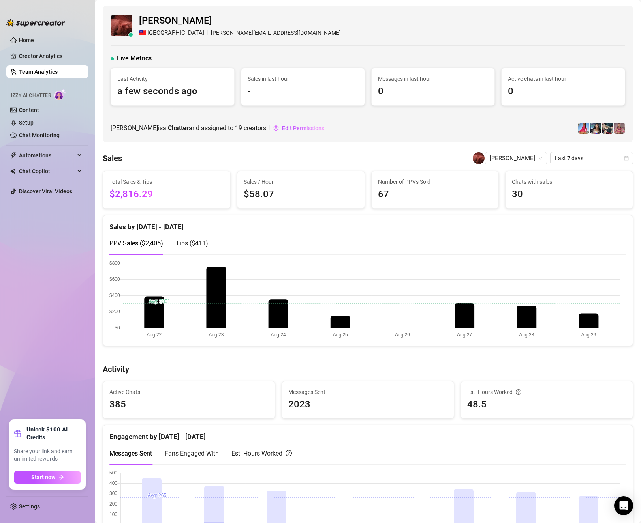
click at [324, 240] on div "PPV Sales ( $2,405 ) Tips ( $411 )" at bounding box center [367, 243] width 517 height 22
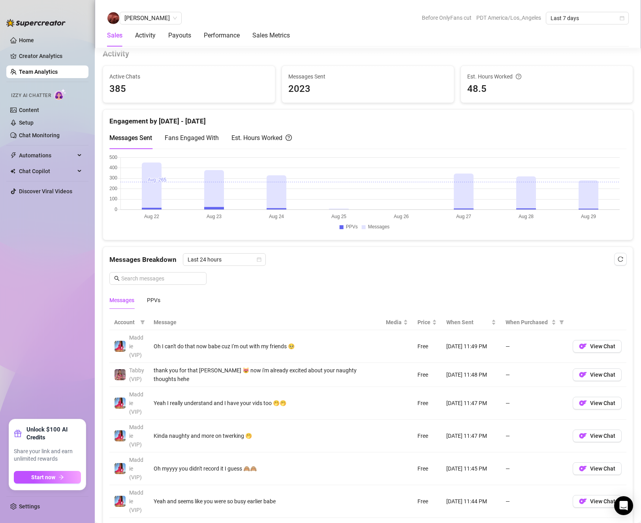
scroll to position [474, 0]
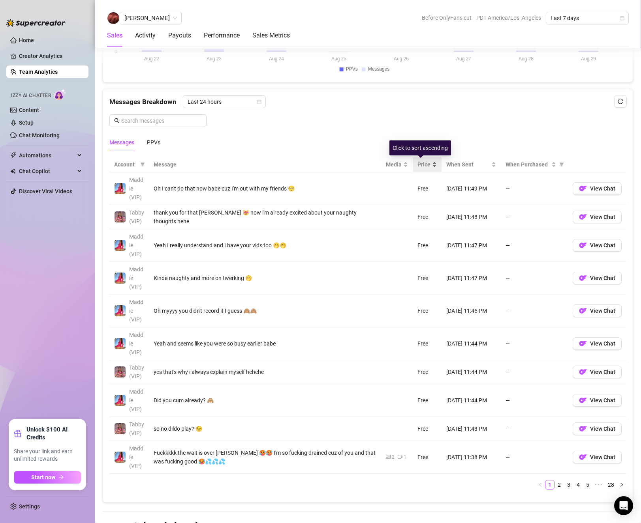
click at [424, 165] on div "Price" at bounding box center [426, 164] width 19 height 9
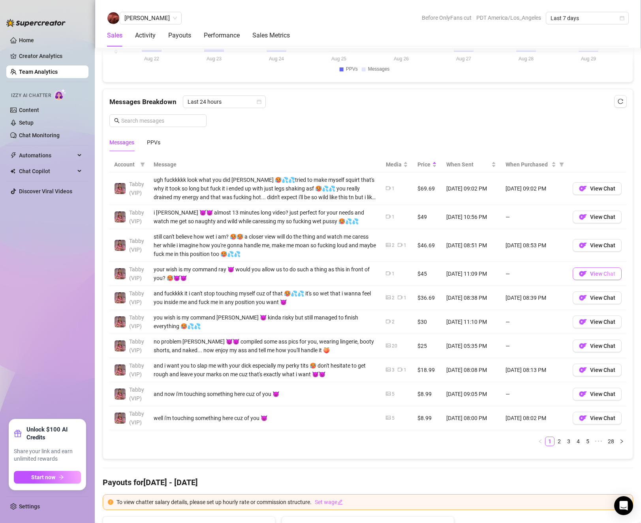
click at [590, 275] on span "View Chat" at bounding box center [602, 274] width 25 height 6
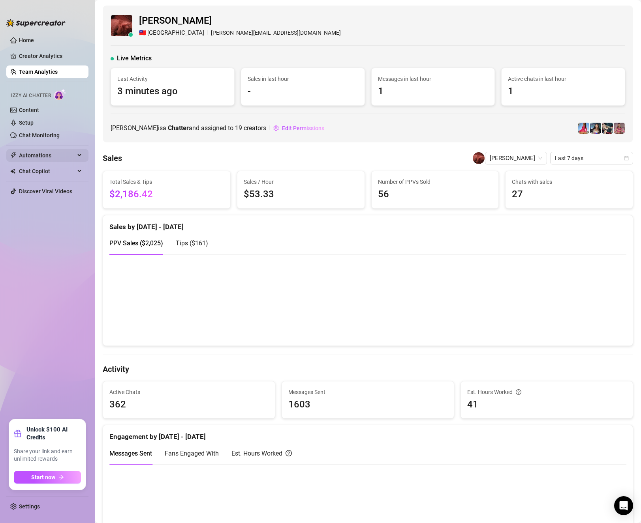
click at [28, 154] on span "Automations" at bounding box center [47, 155] width 56 height 13
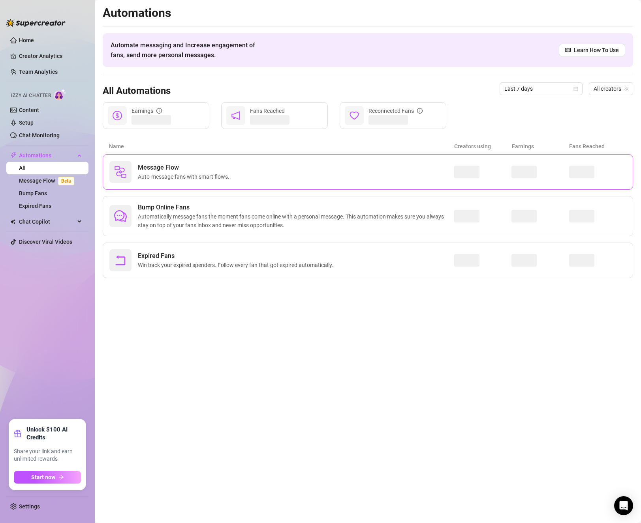
click at [251, 161] on div "Message Flow Auto-message fans with smart flows." at bounding box center [281, 172] width 345 height 22
